Goal: Task Accomplishment & Management: Manage account settings

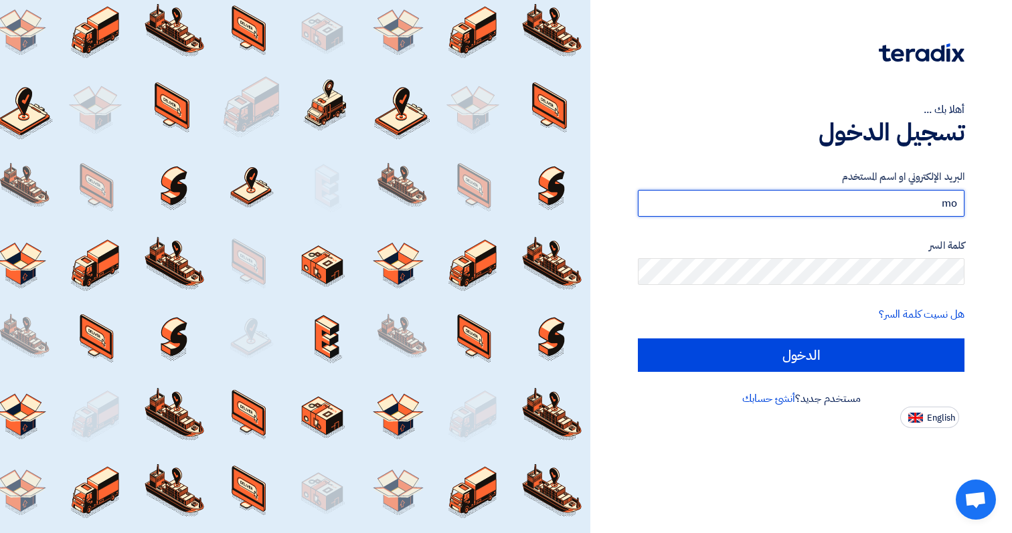
type input "[PERSON_NAME][EMAIL_ADDRESS][DOMAIN_NAME]"
click at [638, 339] on input "الدخول" at bounding box center [801, 355] width 327 height 33
type input "Sign in"
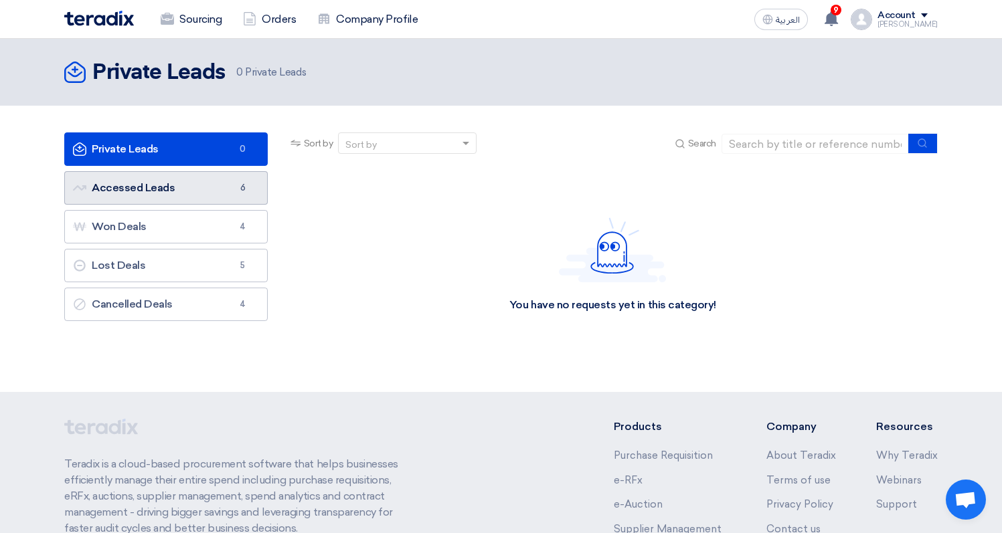
click at [139, 193] on link "Accessed Leads Accessed Leads 6" at bounding box center [165, 187] width 203 height 33
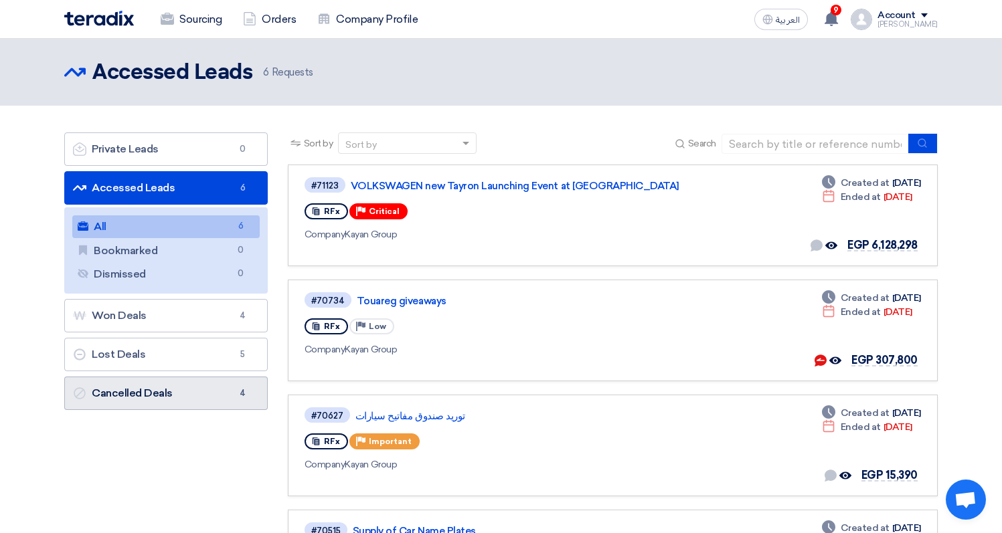
click at [215, 403] on link "Cancelled Deals Cancelled Deals 4" at bounding box center [165, 393] width 203 height 33
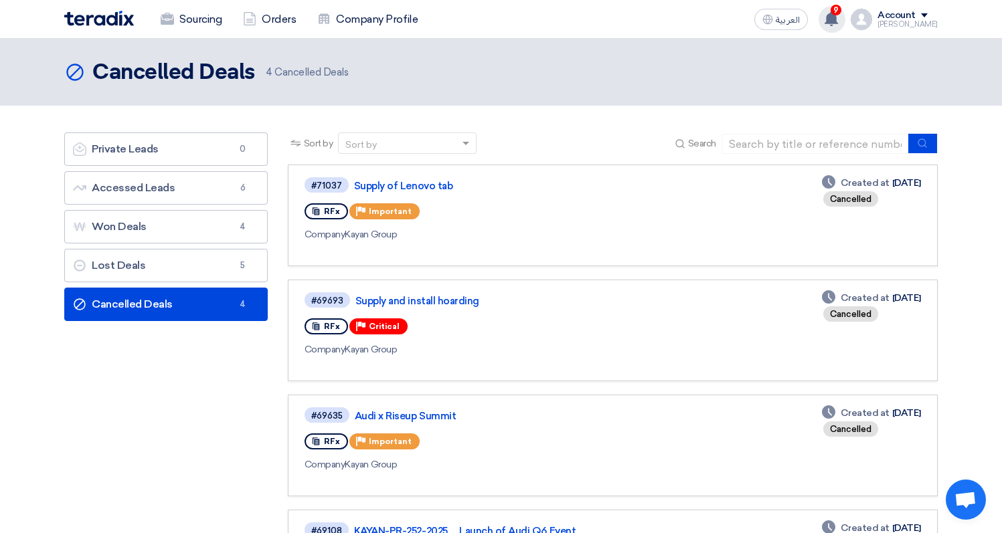
click at [838, 21] on use at bounding box center [830, 18] width 13 height 15
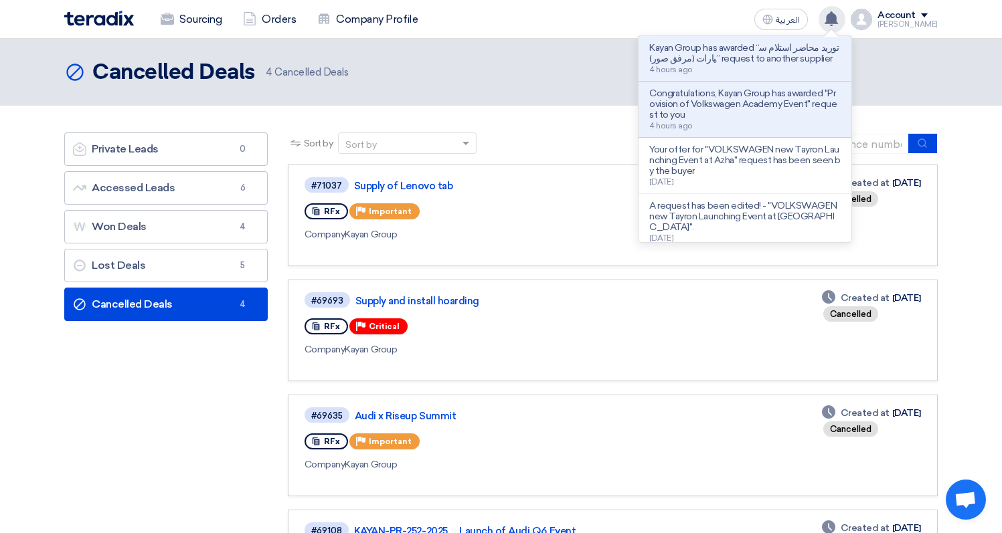
click at [838, 21] on use at bounding box center [830, 18] width 13 height 15
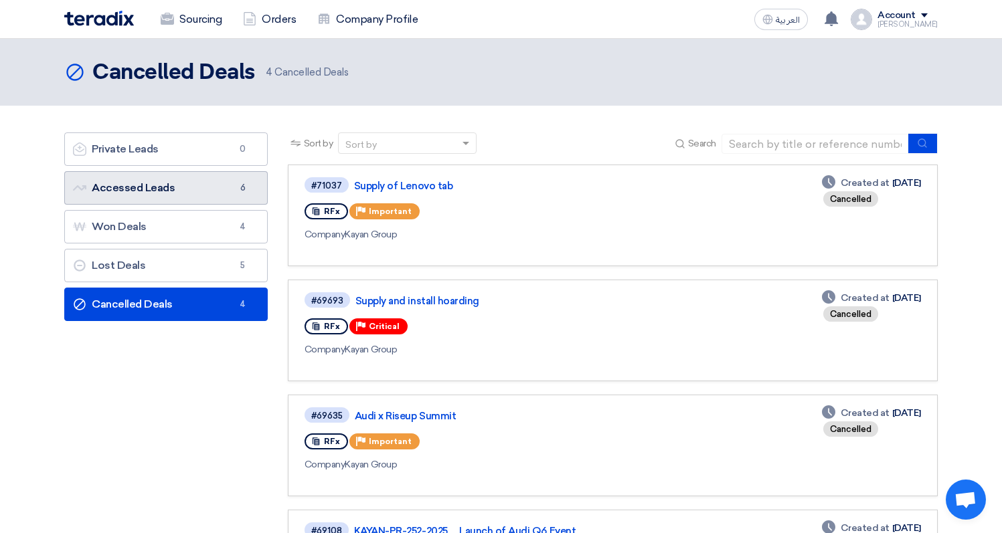
click at [199, 199] on link "Accessed Leads Accessed Leads 6" at bounding box center [165, 187] width 203 height 33
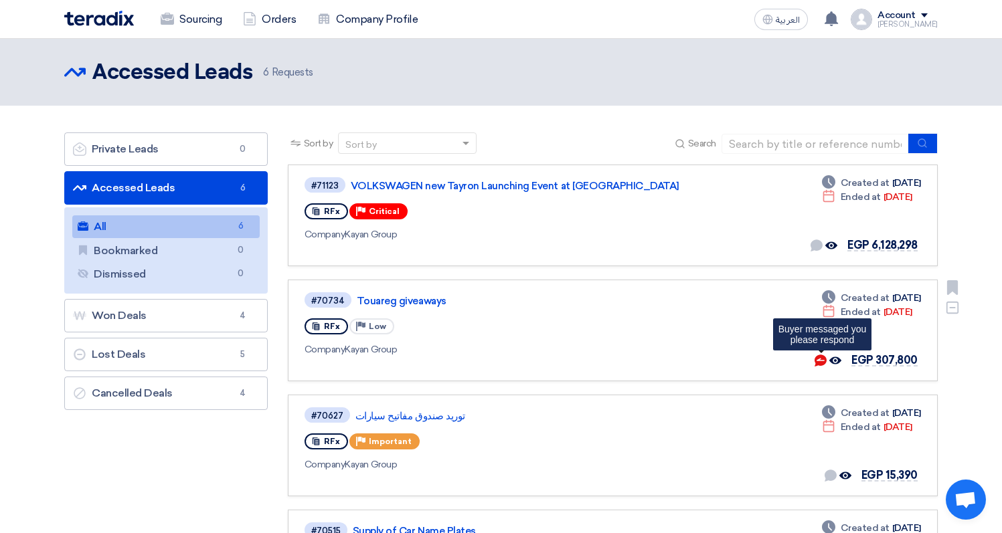
click at [826, 360] on use at bounding box center [820, 361] width 12 height 12
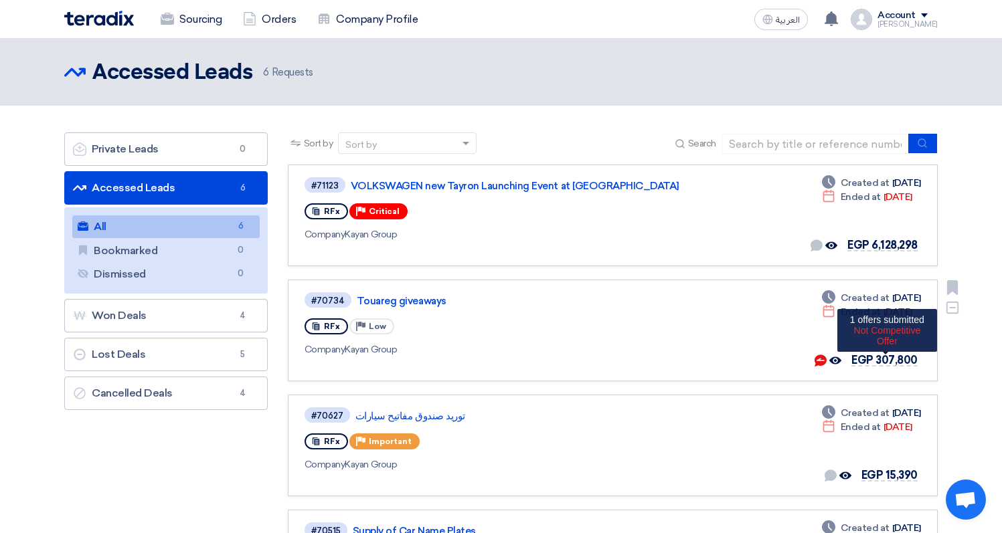
click at [901, 357] on span "EGP 307,800" at bounding box center [884, 360] width 66 height 13
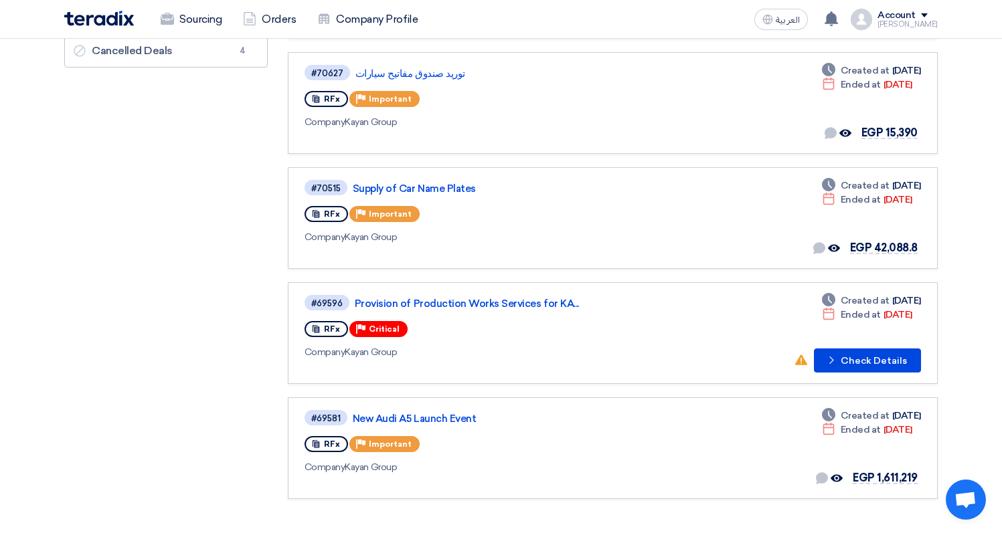
scroll to position [443, 0]
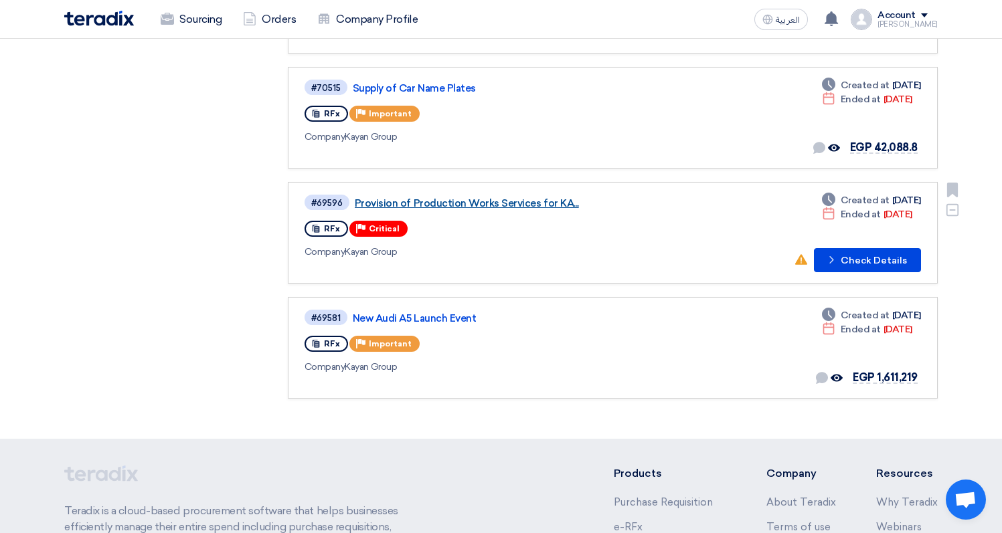
click at [547, 203] on link "Provision of Production Works Services for KA..." at bounding box center [522, 203] width 335 height 12
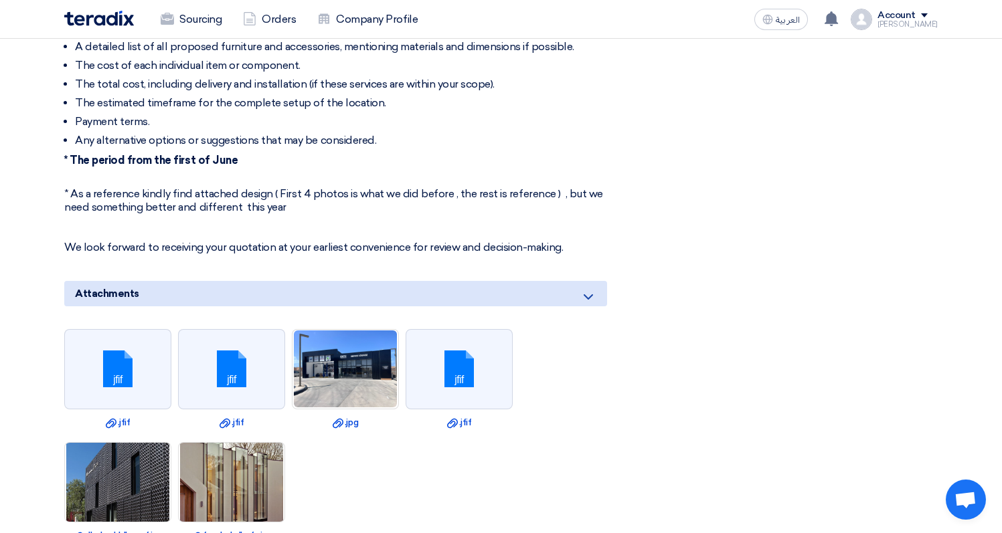
scroll to position [945, 0]
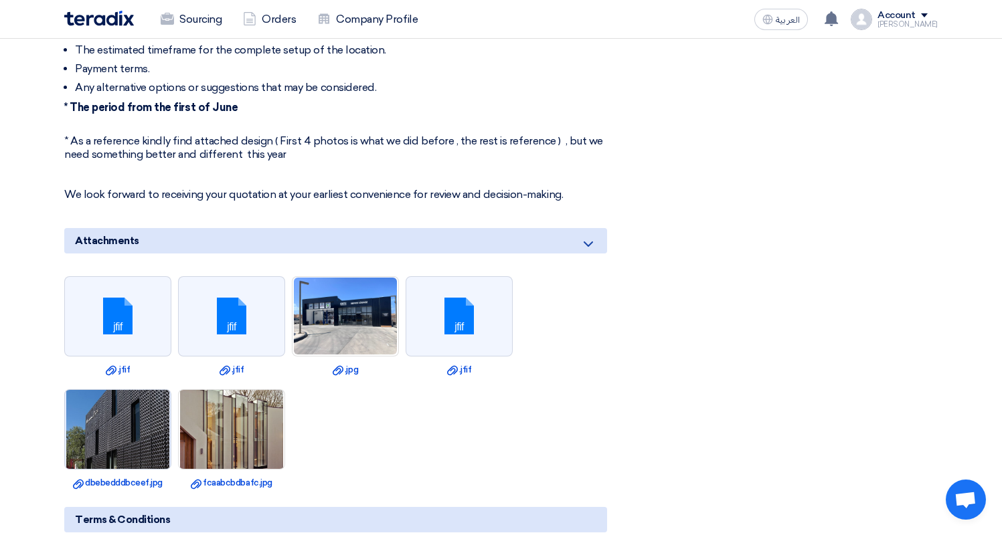
click at [145, 424] on img at bounding box center [118, 429] width 106 height 157
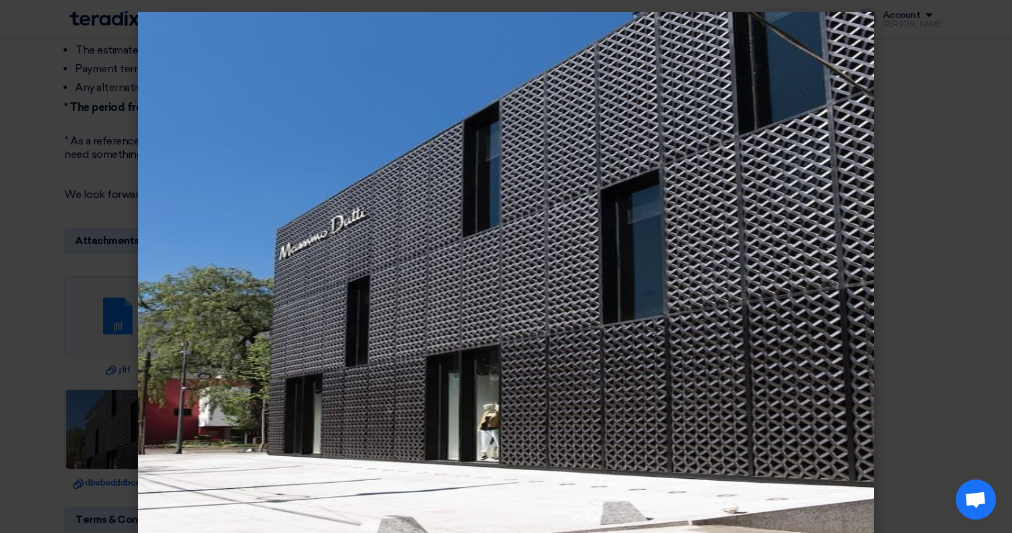
click at [927, 209] on modal-container at bounding box center [506, 266] width 1012 height 533
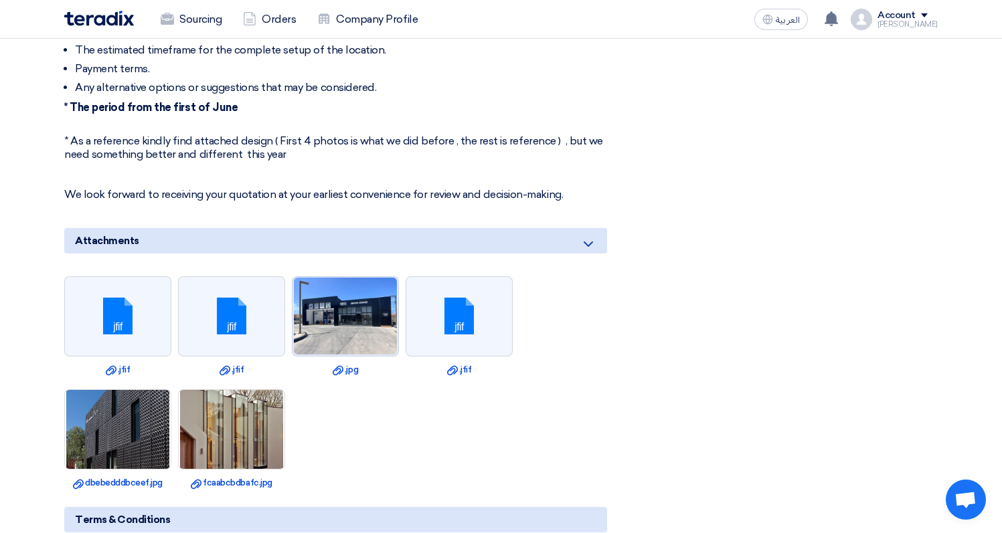
click at [349, 307] on img at bounding box center [345, 316] width 106 height 80
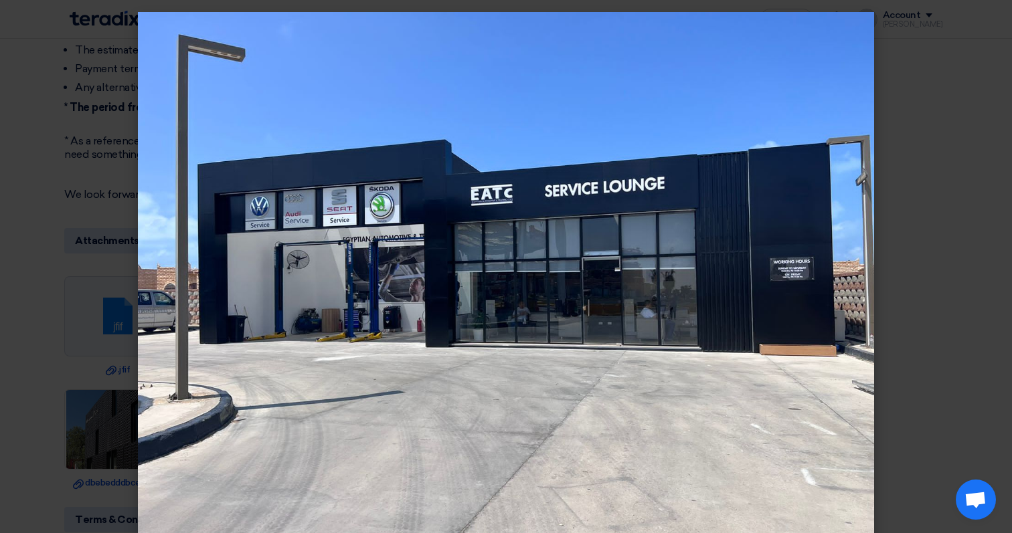
click at [992, 269] on modal-container at bounding box center [506, 266] width 1012 height 533
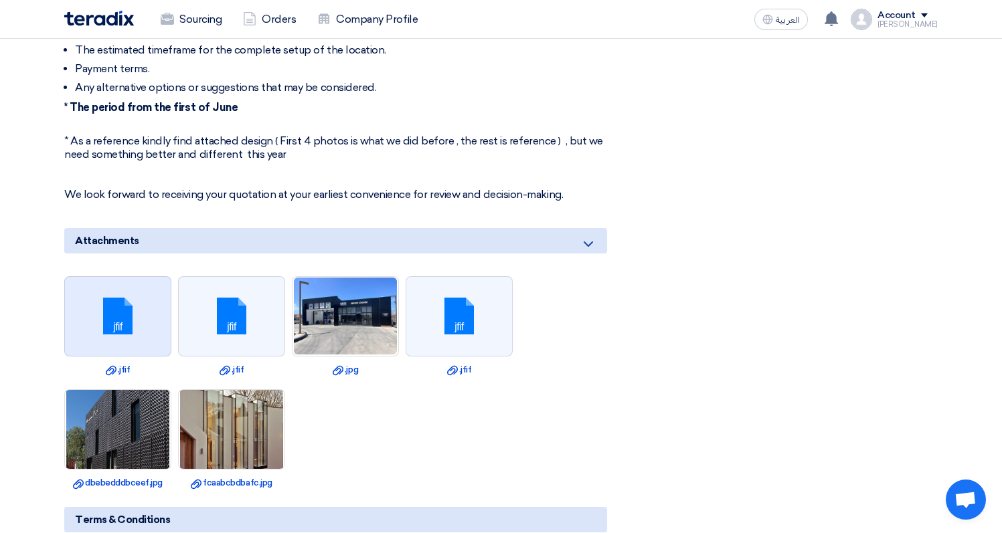
click at [140, 326] on link at bounding box center [118, 317] width 107 height 80
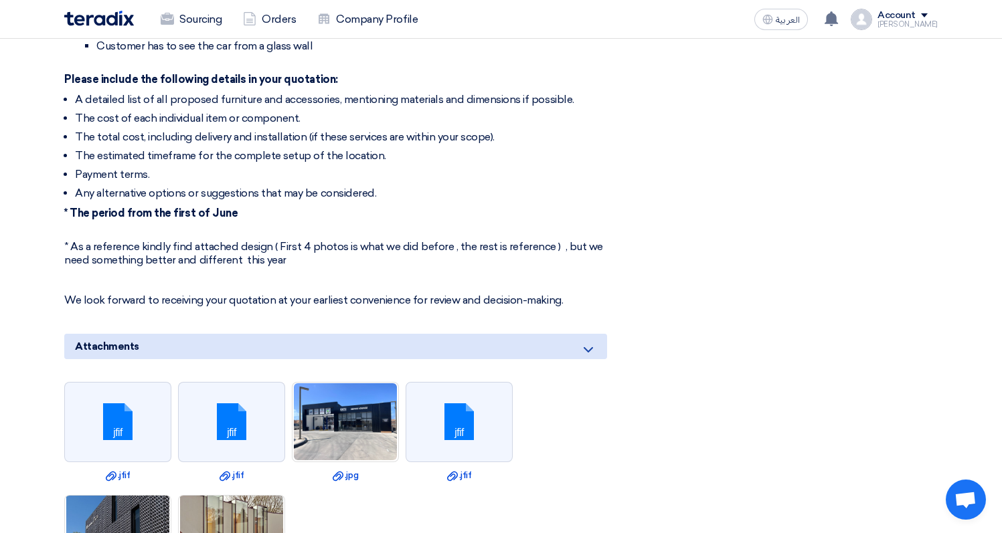
scroll to position [836, 0]
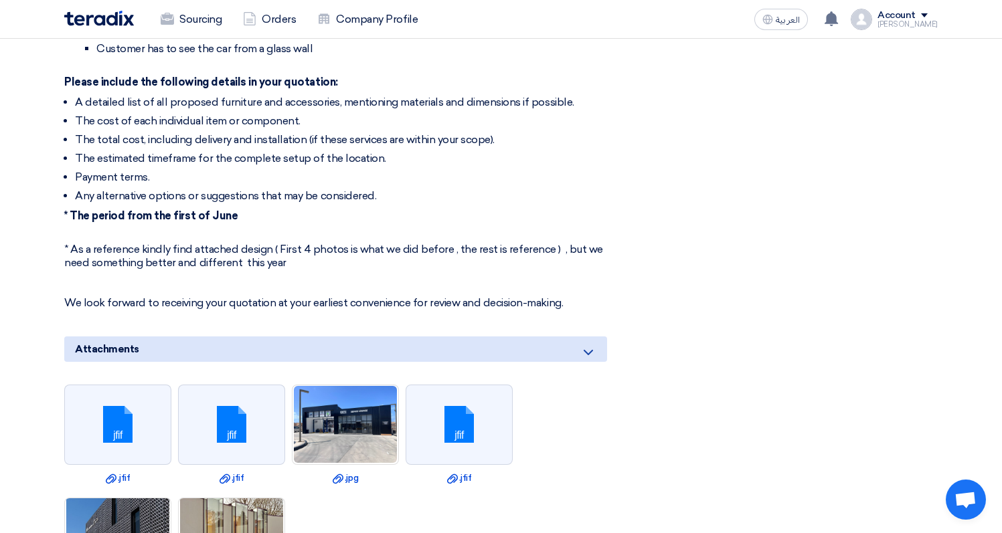
click at [258, 378] on ul "jfif Download file .jfif jfif Download file .jfif Download file .jpg jfif Downl…" at bounding box center [335, 491] width 543 height 227
click at [248, 396] on link at bounding box center [232, 425] width 107 height 80
click at [468, 411] on link at bounding box center [459, 425] width 107 height 80
